Goal: Navigation & Orientation: Understand site structure

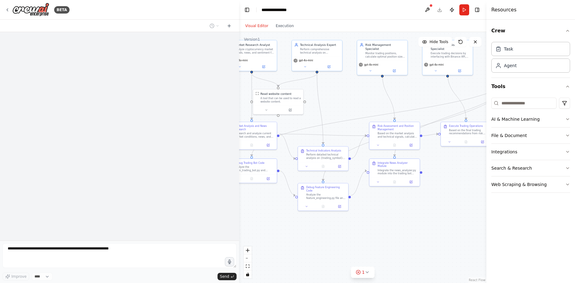
drag, startPoint x: 449, startPoint y: 122, endPoint x: 338, endPoint y: 92, distance: 115.6
click at [338, 92] on div ".deletable-edge-delete-btn { width: 20px; height: 20px; border: 0px solid #ffff…" at bounding box center [362, 157] width 247 height 251
click at [568, 30] on icon "button" at bounding box center [567, 30] width 5 height 5
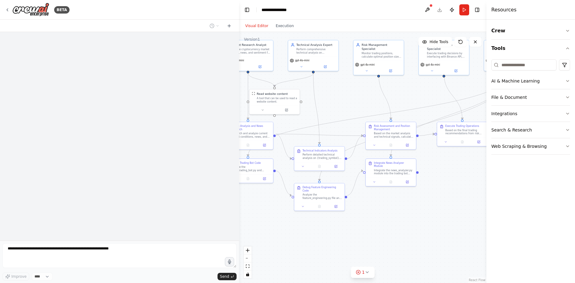
drag, startPoint x: 167, startPoint y: 76, endPoint x: 175, endPoint y: 107, distance: 32.0
click at [167, 77] on div at bounding box center [119, 136] width 239 height 208
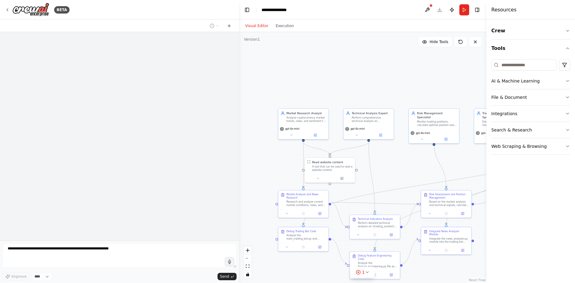
drag, startPoint x: 334, startPoint y: 105, endPoint x: 392, endPoint y: 180, distance: 94.7
click at [392, 180] on div ".deletable-edge-delete-btn { width: 20px; height: 20px; border: 0px solid #ffff…" at bounding box center [362, 157] width 247 height 251
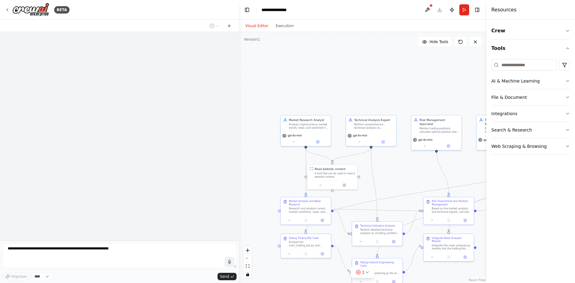
click at [251, 37] on div ".deletable-edge-delete-btn { width: 20px; height: 20px; border: 0px solid #ffff…" at bounding box center [362, 157] width 247 height 251
drag, startPoint x: 256, startPoint y: 26, endPoint x: 259, endPoint y: 26, distance: 3.4
click at [257, 26] on button "Visual Editor" at bounding box center [256, 25] width 30 height 7
click at [76, 25] on div at bounding box center [119, 26] width 239 height 12
drag, startPoint x: 73, startPoint y: 25, endPoint x: 57, endPoint y: 33, distance: 18.2
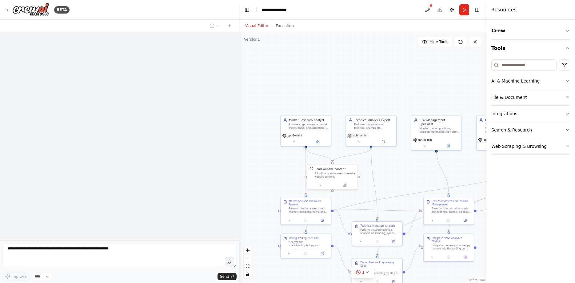
click at [57, 33] on div "BETA Improve **** Send" at bounding box center [119, 141] width 239 height 283
drag, startPoint x: 97, startPoint y: 115, endPoint x: 152, endPoint y: 177, distance: 82.6
click at [125, 149] on div at bounding box center [119, 136] width 239 height 208
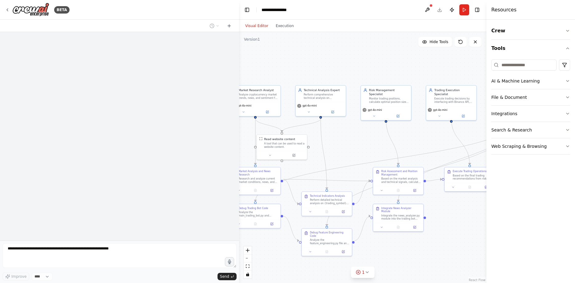
drag, startPoint x: 375, startPoint y: 70, endPoint x: 325, endPoint y: 41, distance: 58.6
click at [325, 41] on div ".deletable-edge-delete-btn { width: 20px; height: 20px; border: 0px solid #ffff…" at bounding box center [362, 157] width 247 height 251
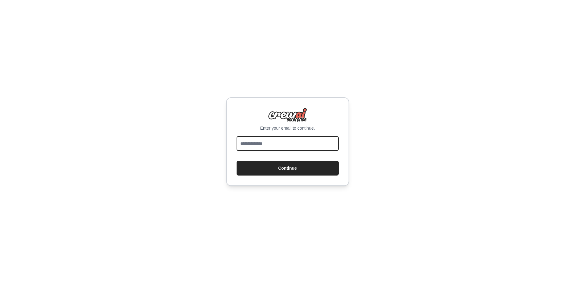
click at [288, 149] on input "email" at bounding box center [287, 143] width 102 height 15
type input "*"
click at [259, 150] on div at bounding box center [287, 144] width 102 height 17
click at [259, 150] on input "email" at bounding box center [287, 143] width 102 height 15
click at [261, 147] on input "email" at bounding box center [287, 143] width 102 height 15
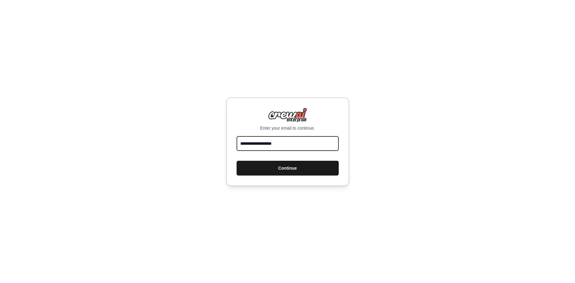
type input "**********"
click at [267, 169] on button "Continue" at bounding box center [287, 168] width 102 height 15
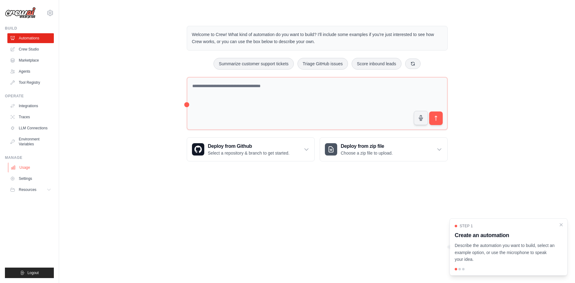
click at [37, 167] on link "Usage" at bounding box center [31, 167] width 46 height 10
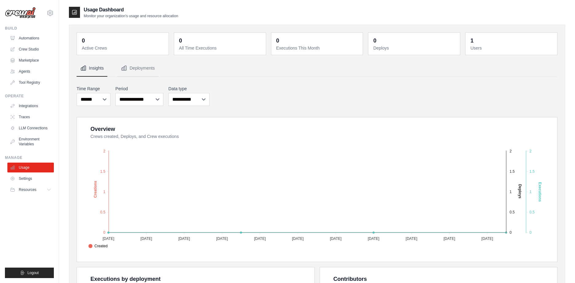
click at [468, 41] on div "1 Users" at bounding box center [511, 44] width 92 height 22
click at [34, 177] on link "Settings" at bounding box center [31, 178] width 46 height 10
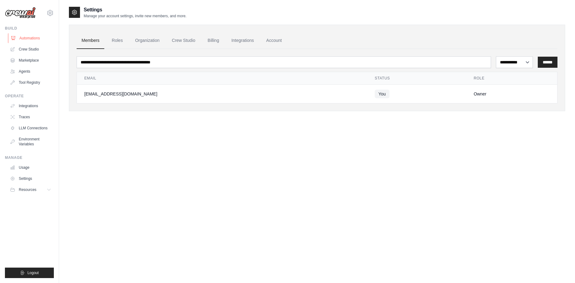
click at [30, 41] on link "Automations" at bounding box center [31, 38] width 46 height 10
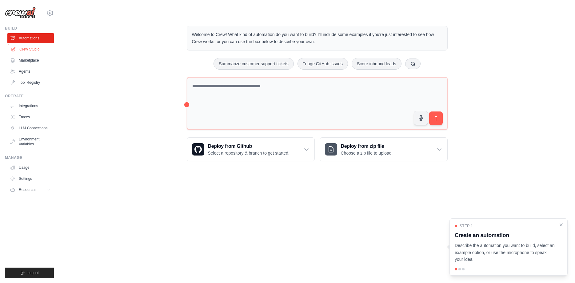
click at [29, 49] on link "Crew Studio" at bounding box center [31, 49] width 46 height 10
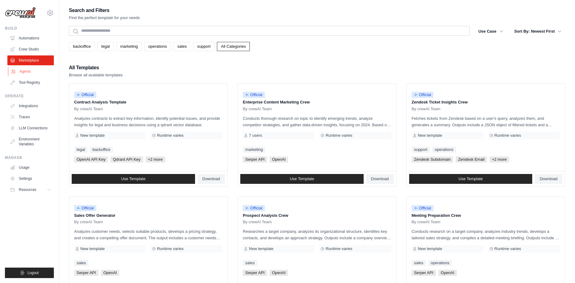
click at [27, 73] on link "Agents" at bounding box center [31, 71] width 46 height 10
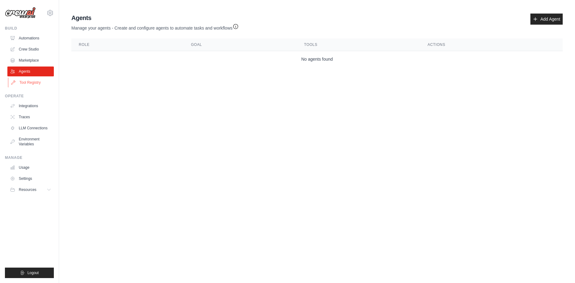
click at [28, 83] on link "Tool Registry" at bounding box center [31, 82] width 46 height 10
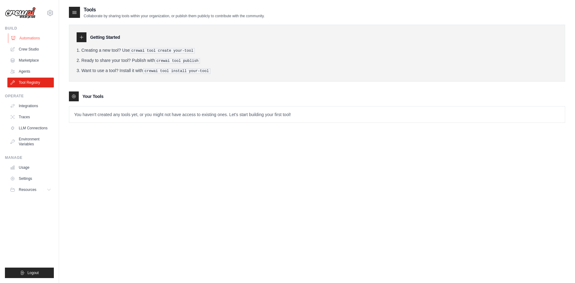
click at [26, 37] on link "Automations" at bounding box center [31, 38] width 46 height 10
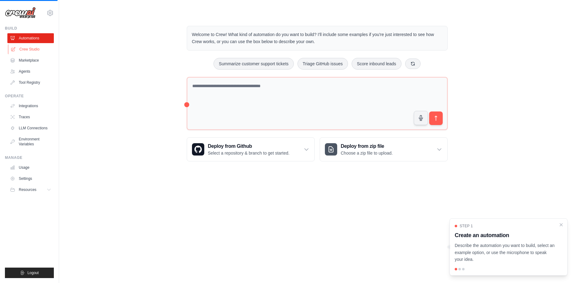
click at [26, 47] on link "Crew Studio" at bounding box center [31, 49] width 46 height 10
click at [39, 39] on link "Automations" at bounding box center [31, 38] width 46 height 10
click at [36, 46] on link "Crew Studio" at bounding box center [31, 49] width 46 height 10
click at [186, 104] on div "Welcome to Crew! What kind of automation do you want to build? I'll include som…" at bounding box center [316, 93] width 275 height 155
